Goal: Task Accomplishment & Management: Use online tool/utility

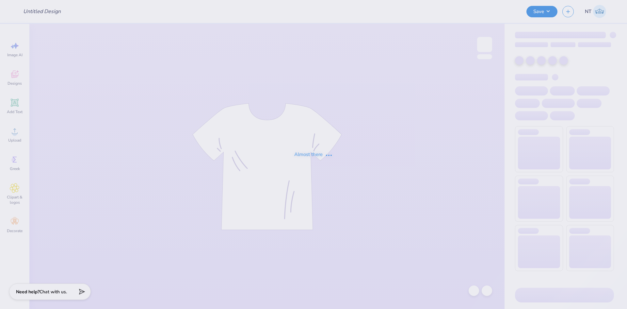
type input "FIJI x PHI MU"
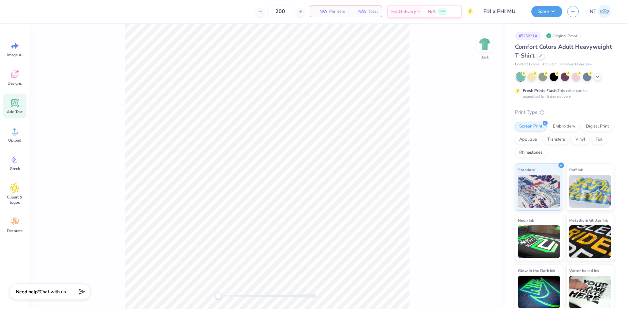
click at [10, 104] on icon at bounding box center [15, 103] width 10 height 10
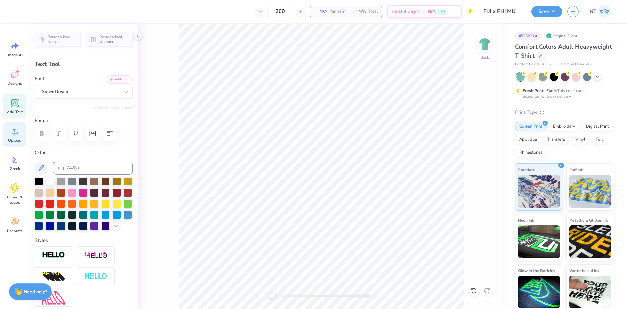
click at [16, 134] on icon at bounding box center [15, 131] width 6 height 6
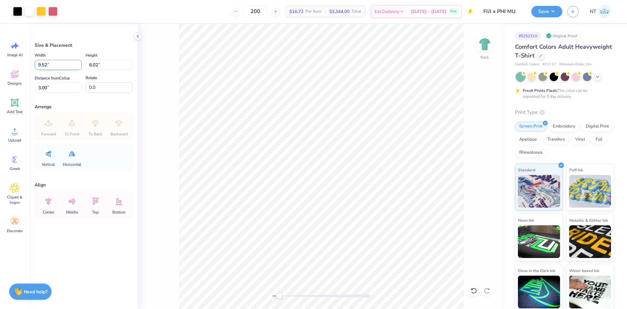
click at [41, 65] on input "9.52" at bounding box center [58, 65] width 47 height 10
type input "9.00"
type input "5.69"
type input "3.17"
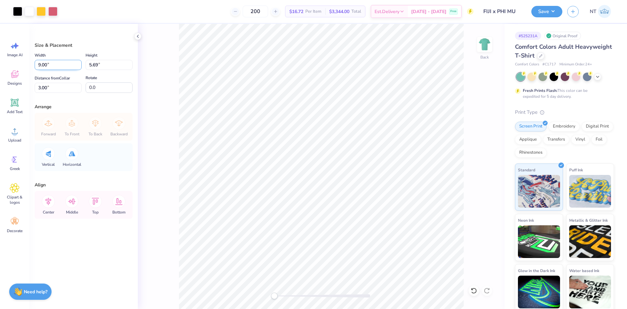
click at [52, 63] on input "9.00" at bounding box center [58, 65] width 47 height 10
type input "8.00"
type input "5.06"
click at [39, 87] on input "3.32" at bounding box center [58, 88] width 47 height 10
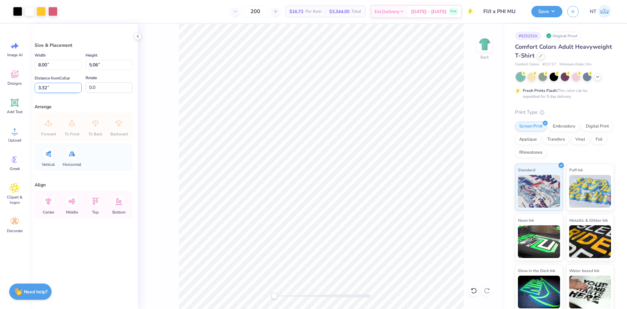
click at [39, 87] on input "3.32" at bounding box center [58, 88] width 47 height 10
type input "3"
click at [76, 67] on input "8.00" at bounding box center [58, 65] width 47 height 10
click at [65, 63] on input "8.00" at bounding box center [58, 65] width 47 height 10
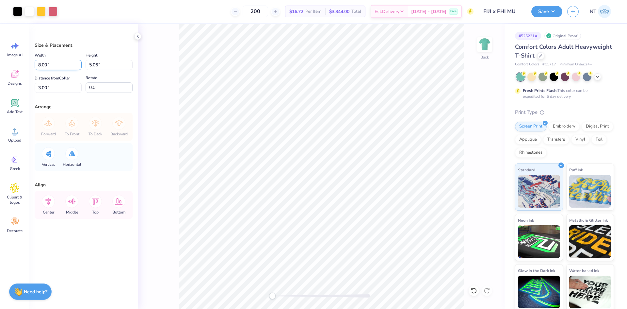
click at [65, 63] on input "8.00" at bounding box center [58, 65] width 47 height 10
type input "9.00"
type input "5.69"
click at [49, 85] on input "2.68" at bounding box center [58, 88] width 47 height 10
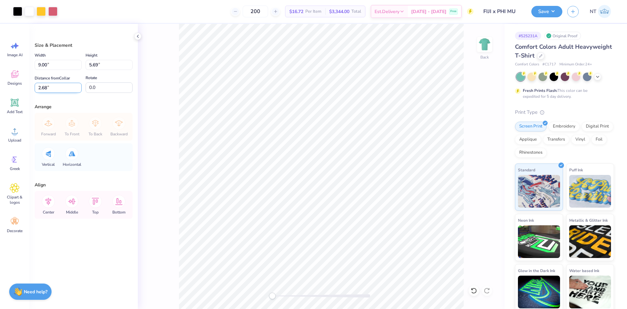
click at [43, 85] on input "2.68" at bounding box center [58, 88] width 47 height 10
type input "3"
click at [558, 12] on button "Save" at bounding box center [546, 10] width 31 height 11
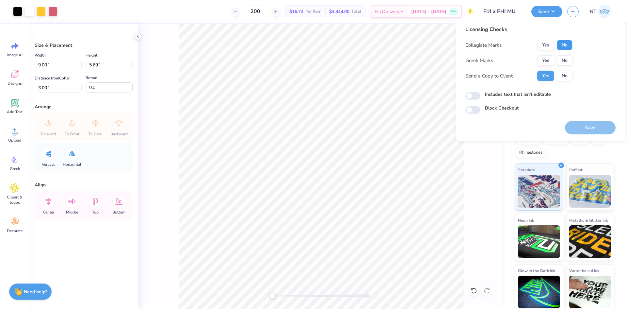
click at [559, 44] on button "No" at bounding box center [565, 45] width 16 height 10
click at [548, 67] on div "Collegiate Marks Yes No Greek Marks Yes No Send a Copy to Client Yes No" at bounding box center [519, 60] width 107 height 41
click at [553, 61] on button "Yes" at bounding box center [545, 60] width 17 height 10
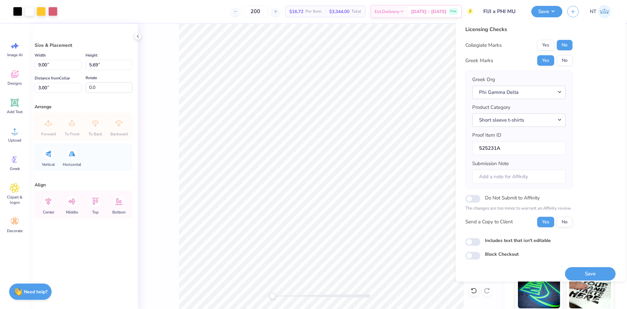
click at [511, 241] on label "Includes text that isn't editable" at bounding box center [518, 240] width 66 height 7
click at [481, 241] on input "Includes text that isn't editable" at bounding box center [473, 242] width 15 height 8
checkbox input "true"
click at [574, 273] on button "Save" at bounding box center [590, 273] width 51 height 13
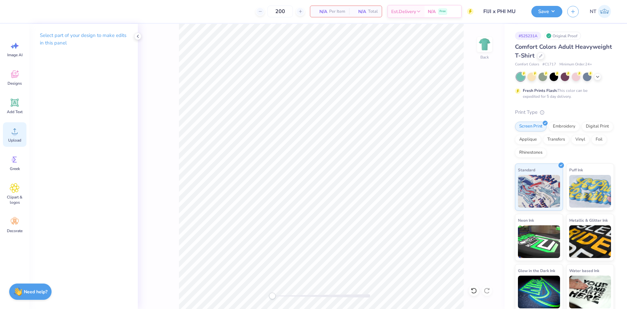
click at [24, 135] on div "Upload" at bounding box center [15, 134] width 24 height 25
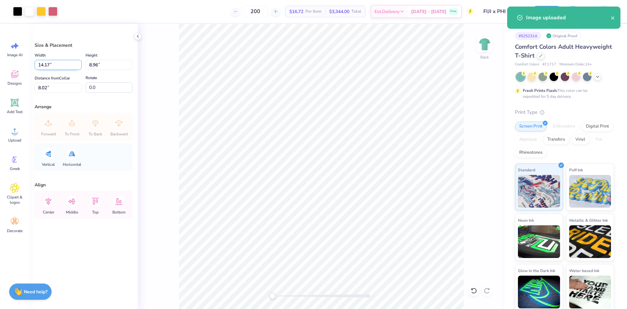
click at [42, 67] on input "14.17" at bounding box center [58, 65] width 47 height 10
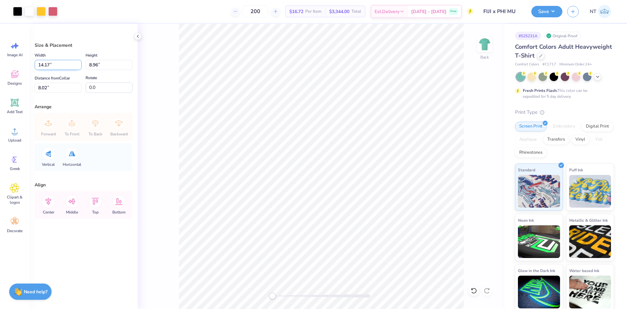
type input "8"
type input "9.00"
type input "5.69"
click at [41, 89] on input "9.65" at bounding box center [58, 88] width 47 height 10
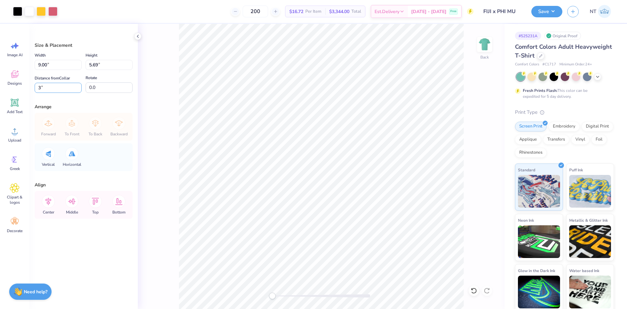
type input "3"
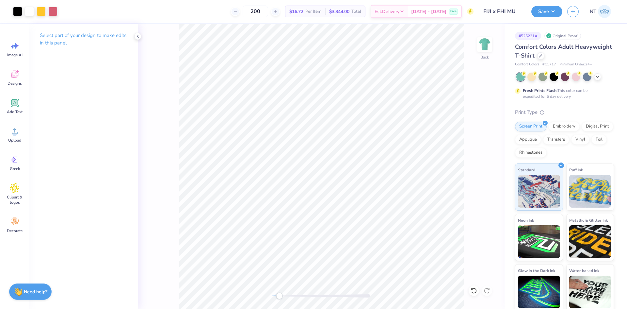
click at [468, 226] on div "Back" at bounding box center [321, 166] width 367 height 285
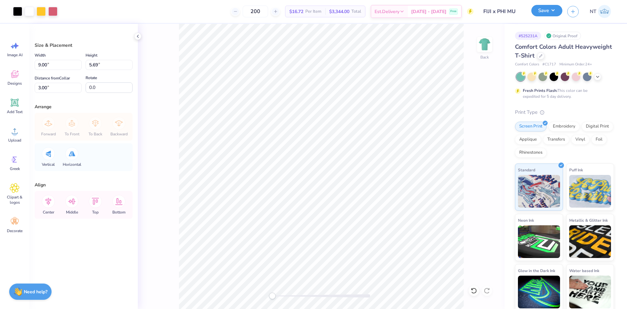
click at [559, 13] on button "Save" at bounding box center [546, 10] width 31 height 11
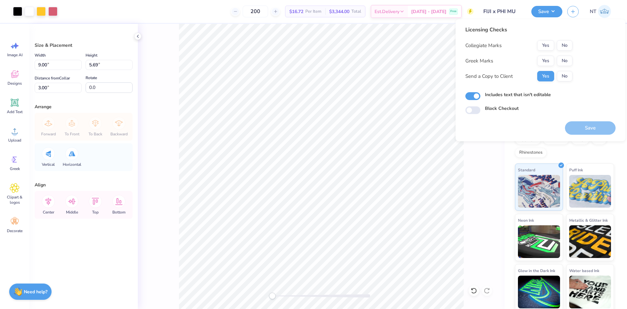
click at [554, 56] on div "Yes No" at bounding box center [554, 61] width 35 height 10
click at [551, 57] on button "Yes" at bounding box center [545, 61] width 17 height 10
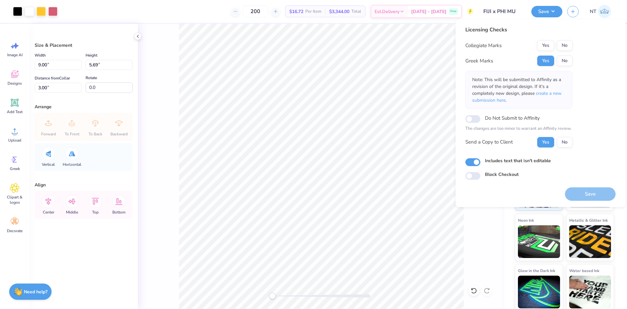
click at [561, 46] on button "No" at bounding box center [565, 45] width 16 height 10
click at [578, 197] on button "Save" at bounding box center [590, 193] width 51 height 13
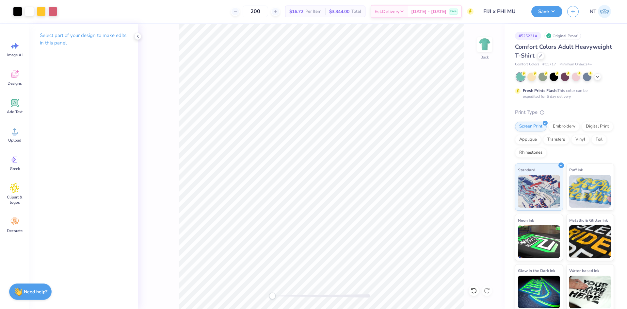
click at [466, 245] on div "Back" at bounding box center [321, 166] width 367 height 285
click at [559, 8] on button "Save" at bounding box center [546, 10] width 31 height 11
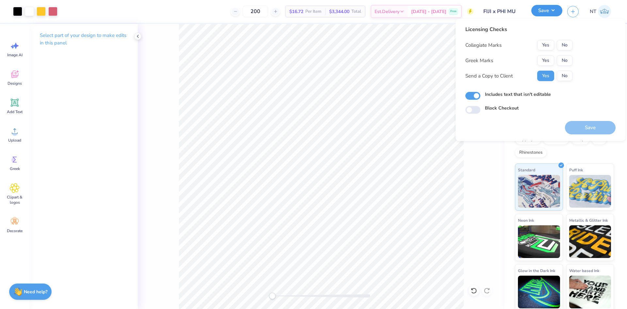
click at [559, 8] on button "Save" at bounding box center [546, 10] width 31 height 11
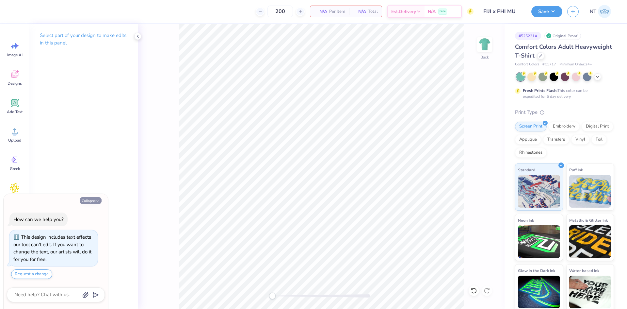
click at [95, 202] on button "Collapse" at bounding box center [91, 200] width 22 height 7
type textarea "x"
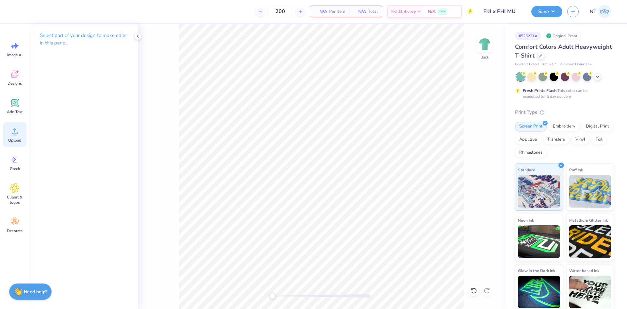
click at [15, 138] on span "Upload" at bounding box center [14, 140] width 13 height 5
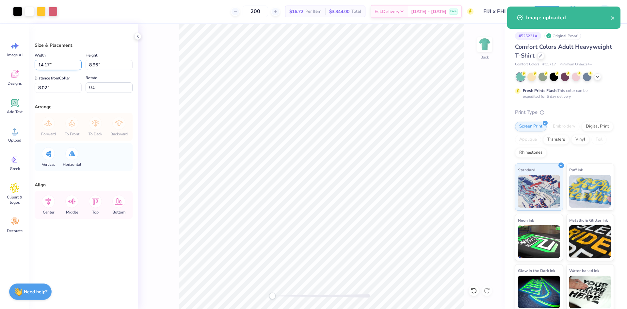
click at [44, 62] on input "14.17" at bounding box center [58, 65] width 47 height 10
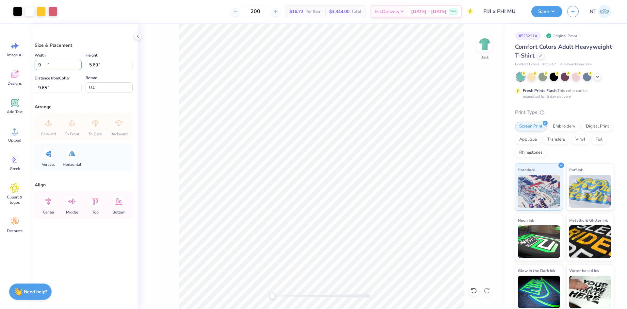
type input "9.00"
type input "5.69"
click at [45, 88] on input "9.65" at bounding box center [58, 88] width 47 height 10
type input "3"
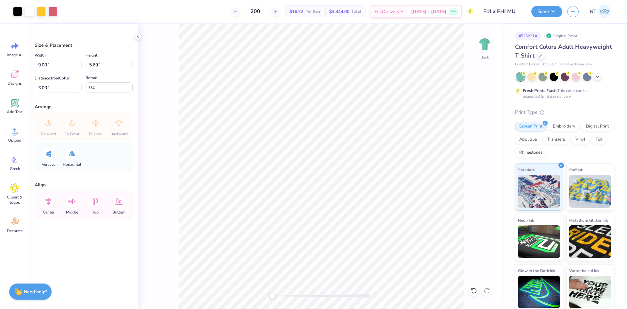
click at [47, 201] on icon at bounding box center [48, 201] width 13 height 13
click at [557, 12] on button "Save" at bounding box center [546, 10] width 31 height 11
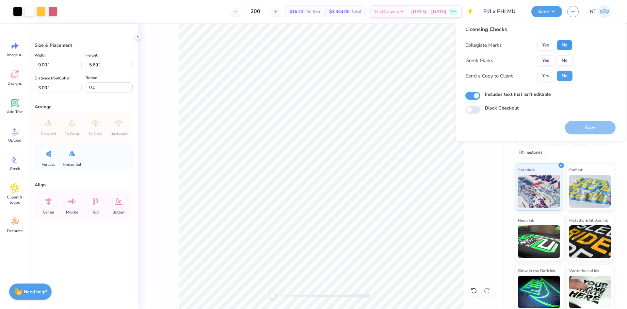
click at [561, 45] on button "No" at bounding box center [565, 45] width 16 height 10
click at [547, 62] on button "Yes" at bounding box center [545, 60] width 17 height 10
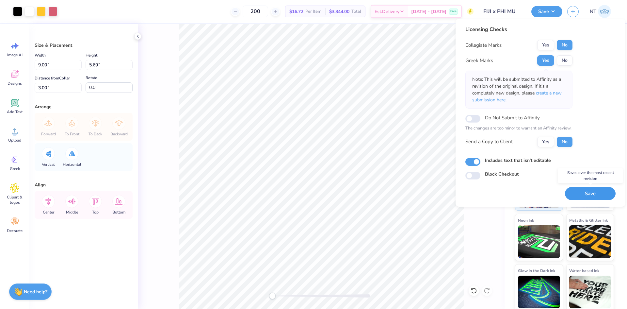
click at [581, 194] on button "Save" at bounding box center [590, 193] width 51 height 13
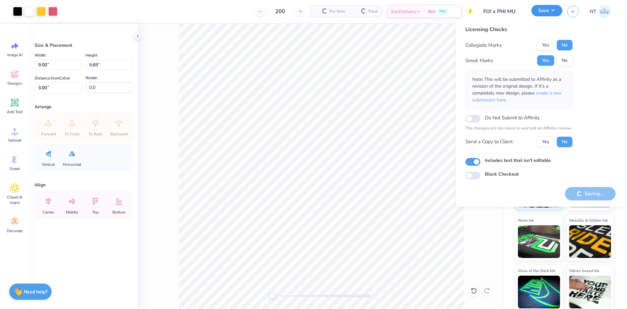
click at [551, 10] on button "Save" at bounding box center [546, 10] width 31 height 11
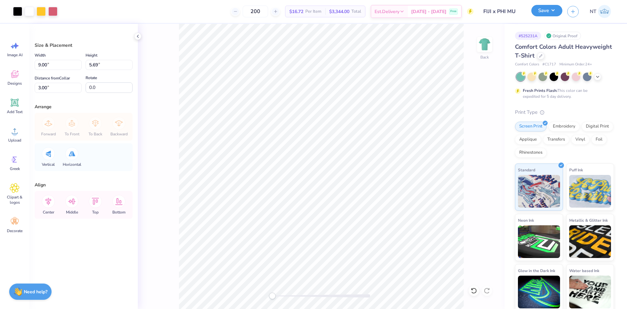
click at [555, 11] on button "Save" at bounding box center [546, 10] width 31 height 11
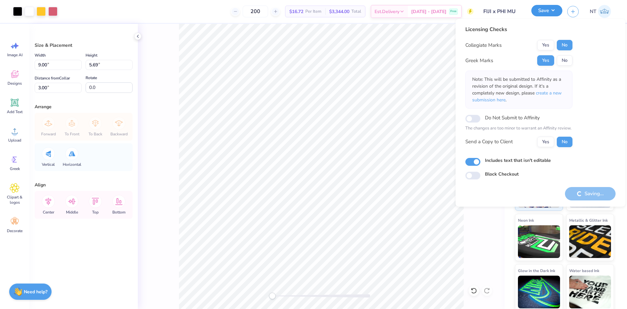
click at [555, 11] on button "Save" at bounding box center [546, 10] width 31 height 11
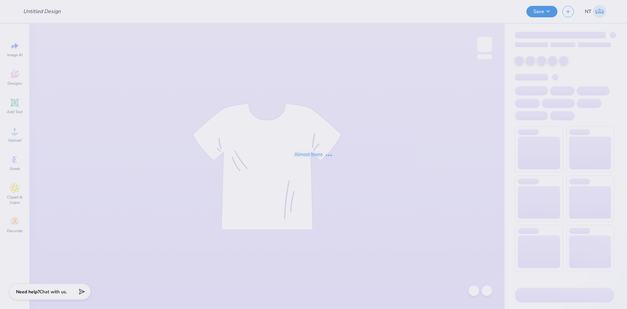
type input "COE EDU Building Crewneck"
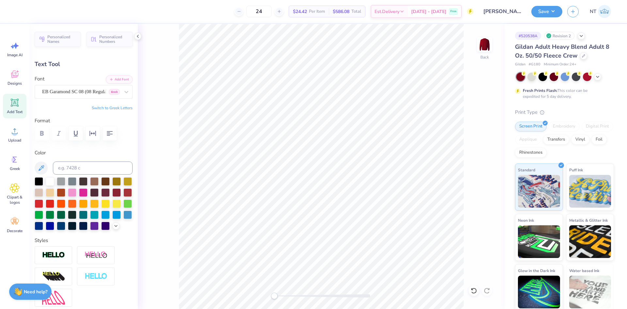
scroll to position [6, 1]
click at [91, 90] on div "EB Garamond SC 08 (08 Regular) Greek" at bounding box center [80, 92] width 79 height 10
click at [87, 145] on div "Times New Roman" at bounding box center [83, 146] width 81 height 12
type input "times"
type input "13.53"
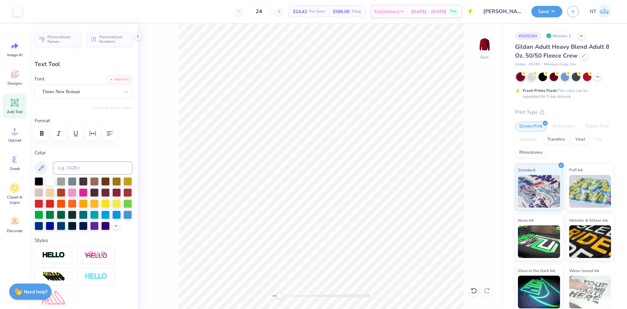
type input "0.64"
type input "2.92"
type textarea "THE UNIVERSITY OF ALABAMA®"
type input "14.20"
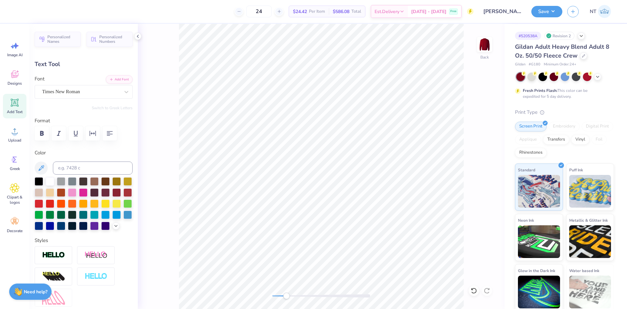
type textarea "THE UNIVERSITY OF ALABAMA"
type input "13.53"
click at [376, 149] on li "Duplicate" at bounding box center [381, 149] width 51 height 13
type input "3.92"
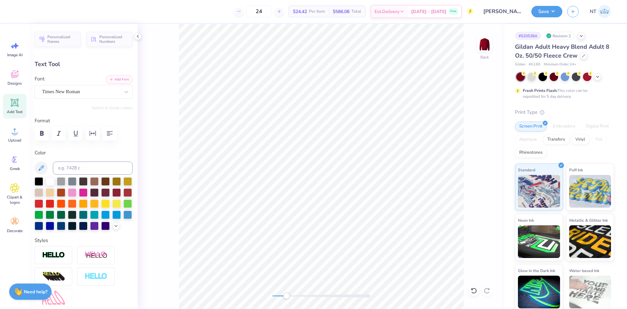
scroll to position [6, 1]
type textarea "®"
type input "2.92"
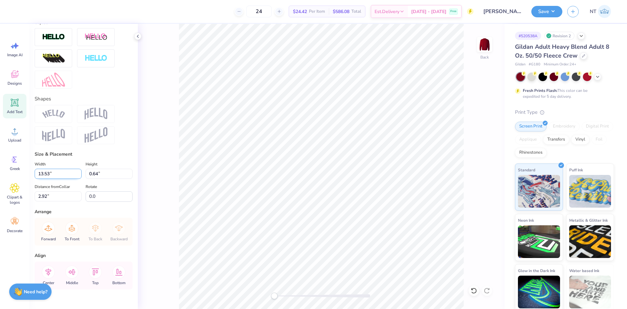
click at [50, 179] on input "13.53" at bounding box center [58, 174] width 47 height 10
type input "12.00"
type input "0.57"
type input "3.04"
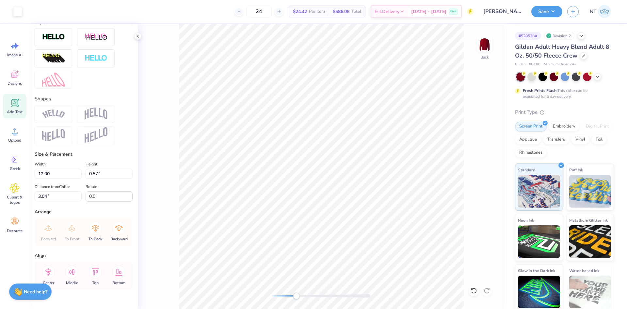
type input "0.65"
type input "0.64"
type input "3.92"
type input "0.30"
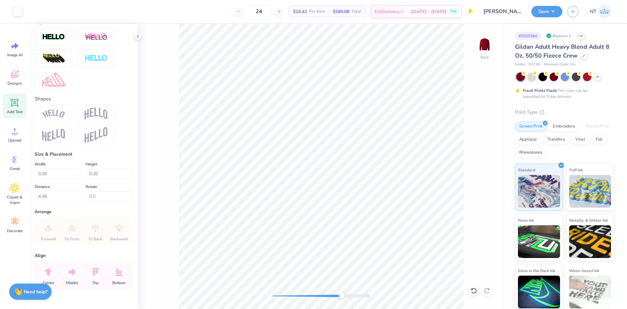
type input "3.42"
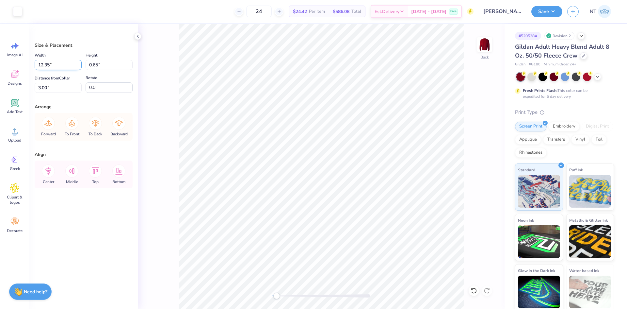
click at [42, 64] on input "12.35" at bounding box center [58, 65] width 47 height 10
type input "12.00"
type input "0.63"
click at [36, 89] on input "3.01" at bounding box center [58, 88] width 47 height 10
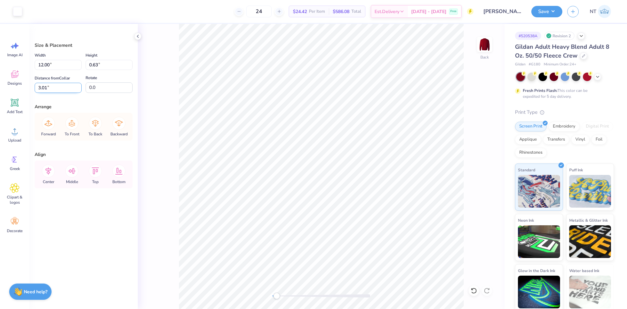
click at [36, 89] on input "3.01" at bounding box center [58, 88] width 47 height 10
type input "3.00"
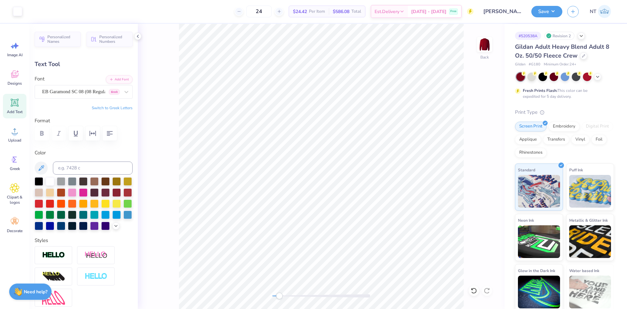
scroll to position [6, 1]
click at [79, 165] on input at bounding box center [93, 167] width 80 height 13
click at [73, 86] on div "EB Garamond SC 08 (08 Regular) Greek" at bounding box center [84, 92] width 98 height 14
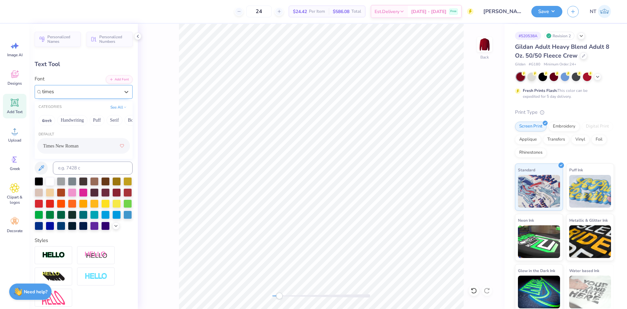
type input "times"
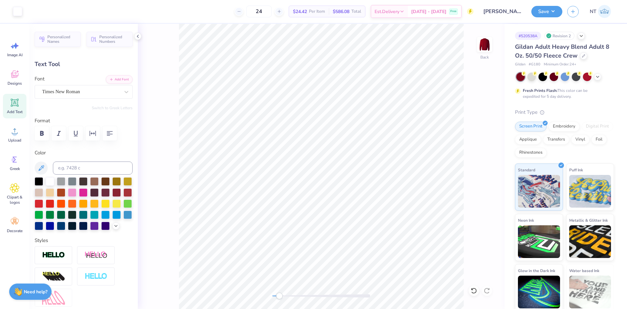
type input "11.86"
type input "0.70"
type input "10.22"
type input "2.77"
type input "0.60"
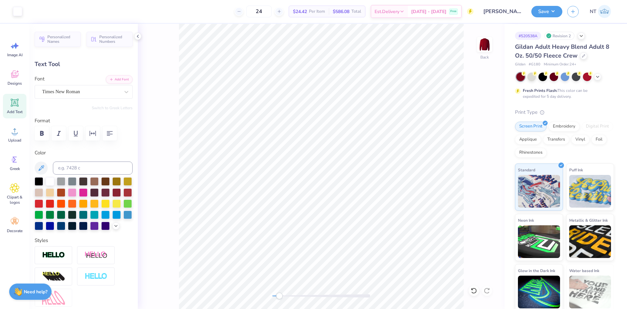
type input "11.27"
click at [75, 95] on div "EB Garamond SC 08 (08 Regular) Greek" at bounding box center [80, 92] width 79 height 10
click at [80, 145] on div "Times New Roman" at bounding box center [83, 146] width 81 height 12
type input "times"
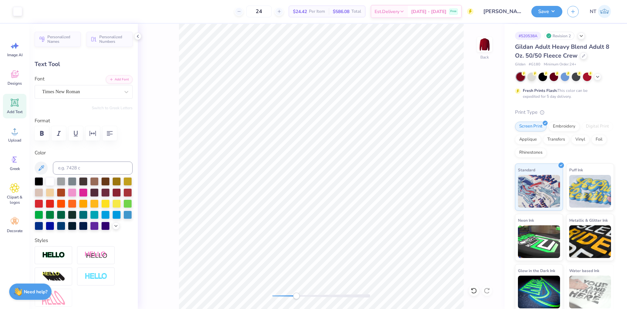
type input "3.30"
type input "0.56"
type input "11.25"
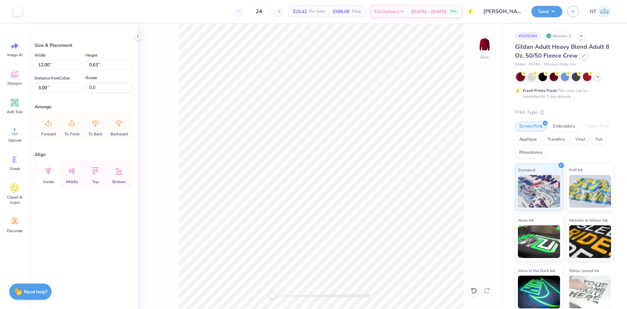
click at [48, 174] on icon at bounding box center [48, 171] width 6 height 8
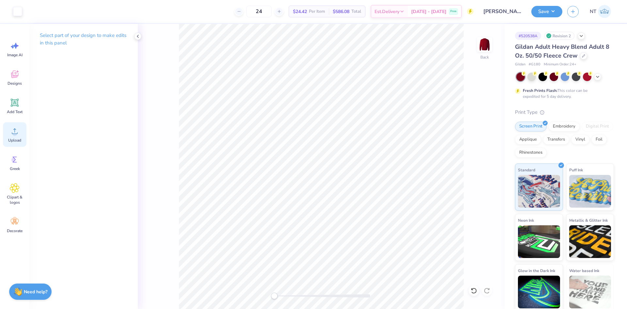
click at [7, 128] on div "Upload" at bounding box center [15, 134] width 24 height 25
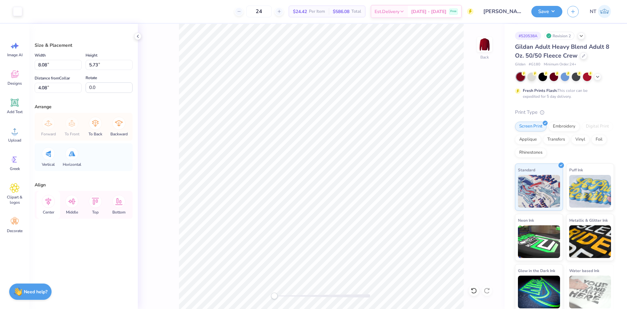
click at [51, 202] on icon at bounding box center [48, 201] width 13 height 13
type input "8.43"
type input "5.98"
type input "3.85"
click at [51, 201] on icon at bounding box center [48, 201] width 13 height 13
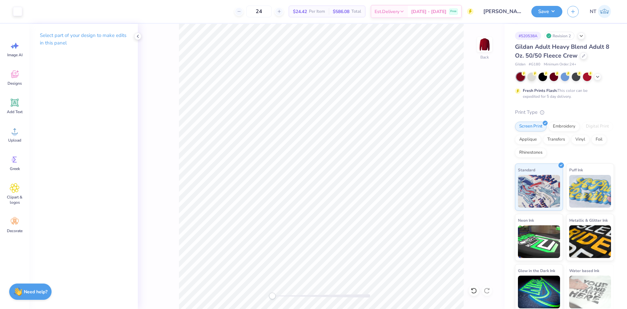
click at [464, 235] on div "Back" at bounding box center [321, 166] width 367 height 285
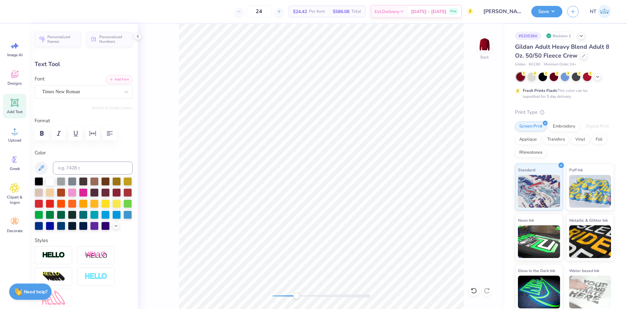
type input "3.02"
type input "0.52"
type input "11.21"
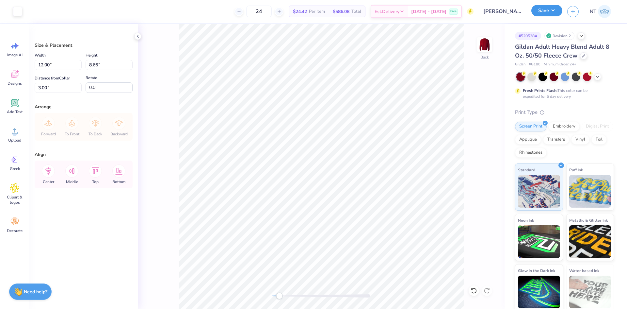
click at [553, 12] on button "Save" at bounding box center [546, 10] width 31 height 11
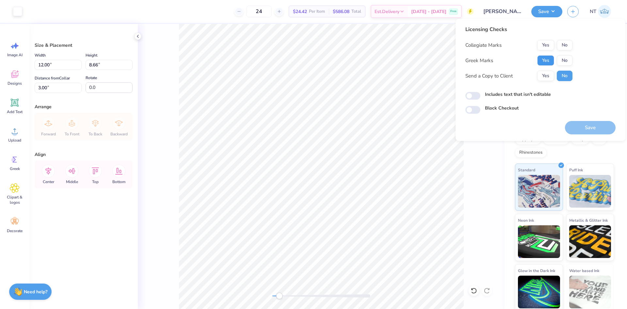
click at [543, 62] on button "Yes" at bounding box center [545, 60] width 17 height 10
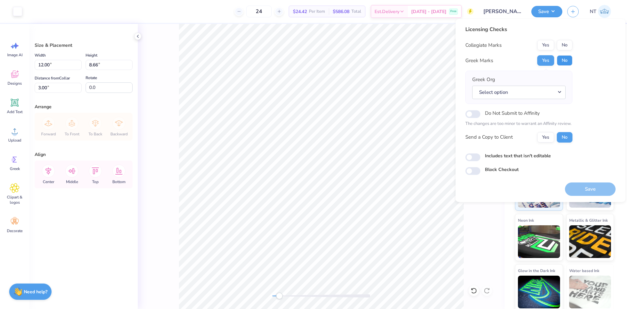
click at [565, 57] on button "No" at bounding box center [565, 60] width 16 height 10
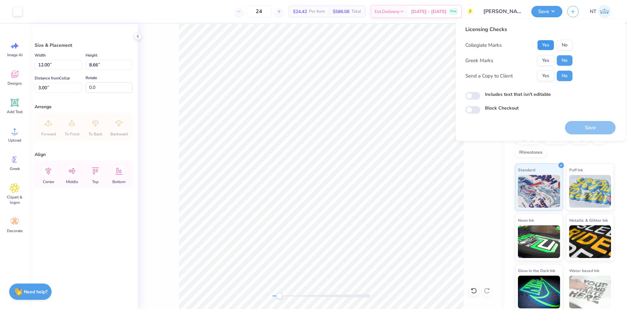
click at [545, 41] on button "Yes" at bounding box center [545, 45] width 17 height 10
click at [573, 121] on button "Save" at bounding box center [590, 127] width 51 height 13
